Goal: Information Seeking & Learning: Learn about a topic

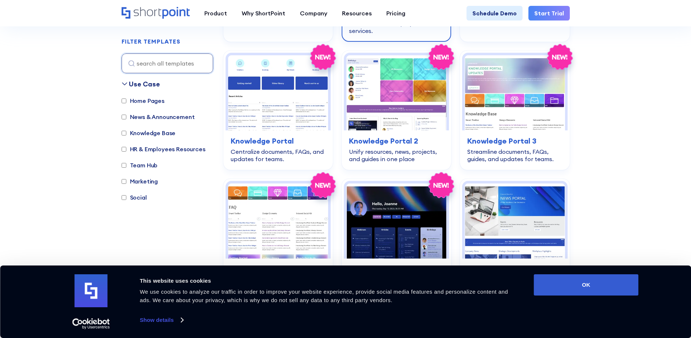
scroll to position [769, 0]
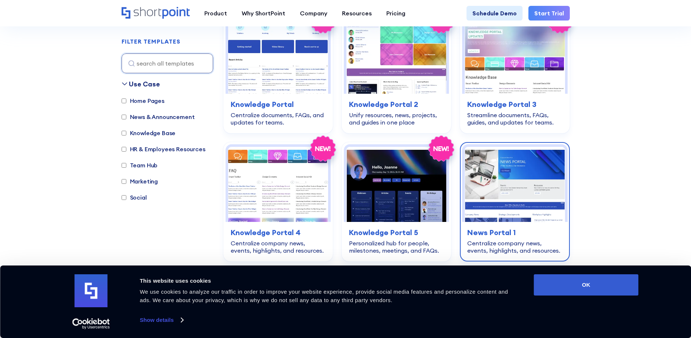
click at [513, 182] on img at bounding box center [515, 184] width 100 height 75
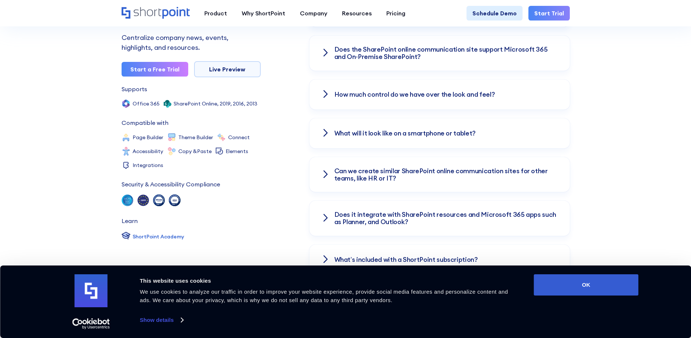
scroll to position [1135, 0]
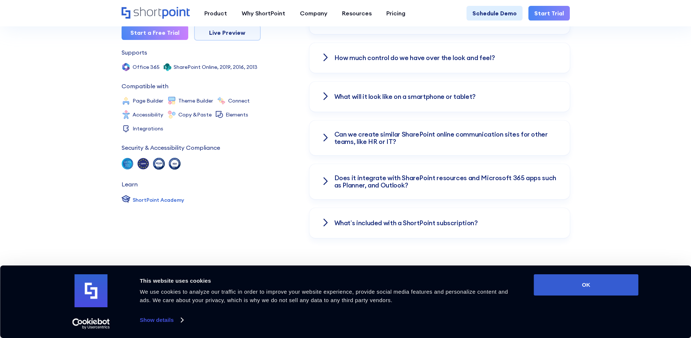
click at [447, 219] on h3 "What’s included with a ShortPoint subscription?" at bounding box center [406, 222] width 144 height 7
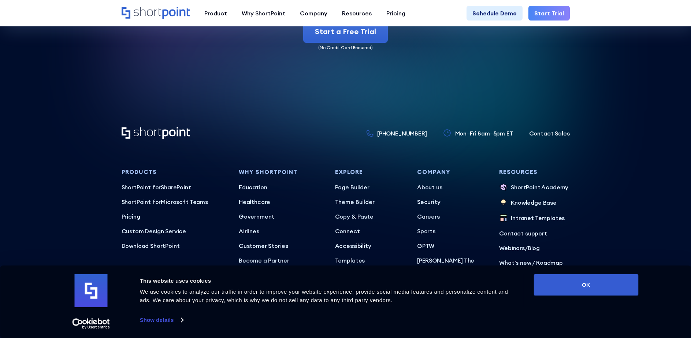
scroll to position [2333, 0]
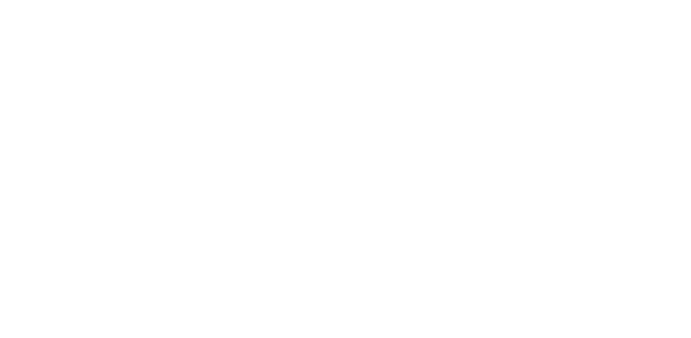
scroll to position [1431, 0]
